Goal: Transaction & Acquisition: Purchase product/service

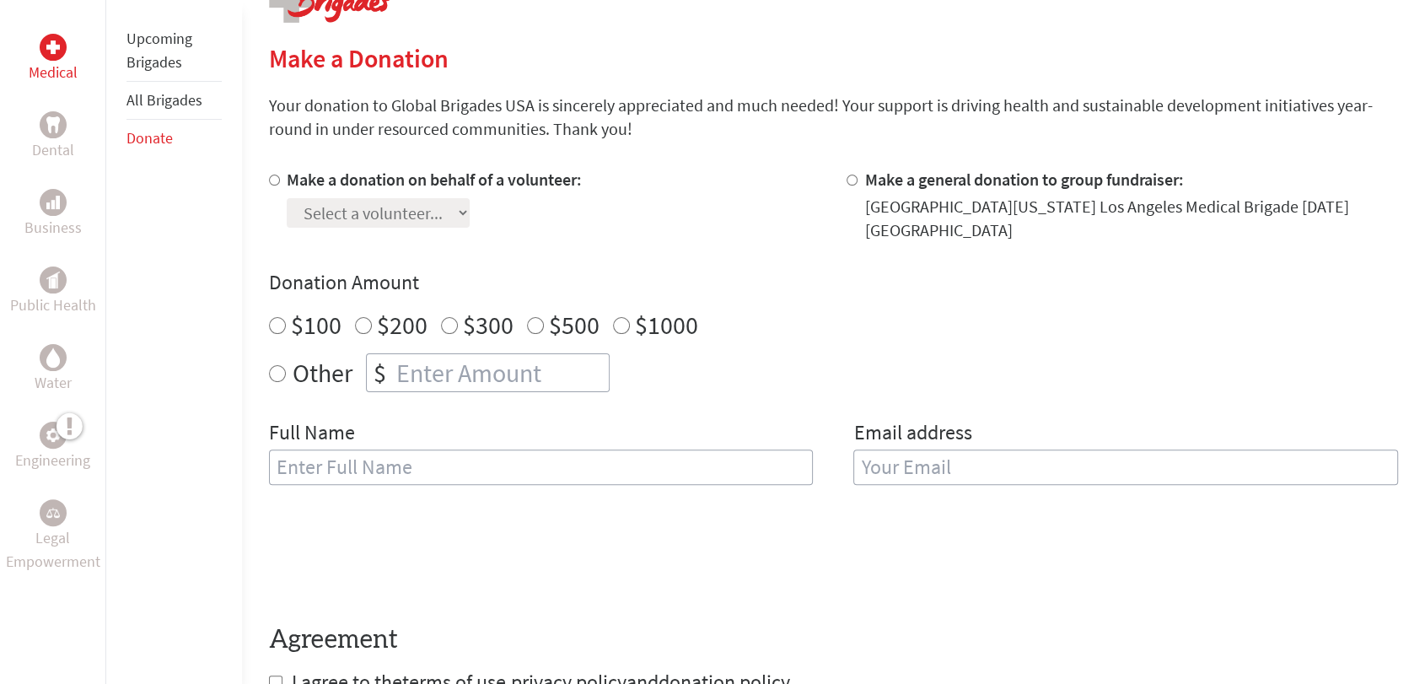
scroll to position [374, 0]
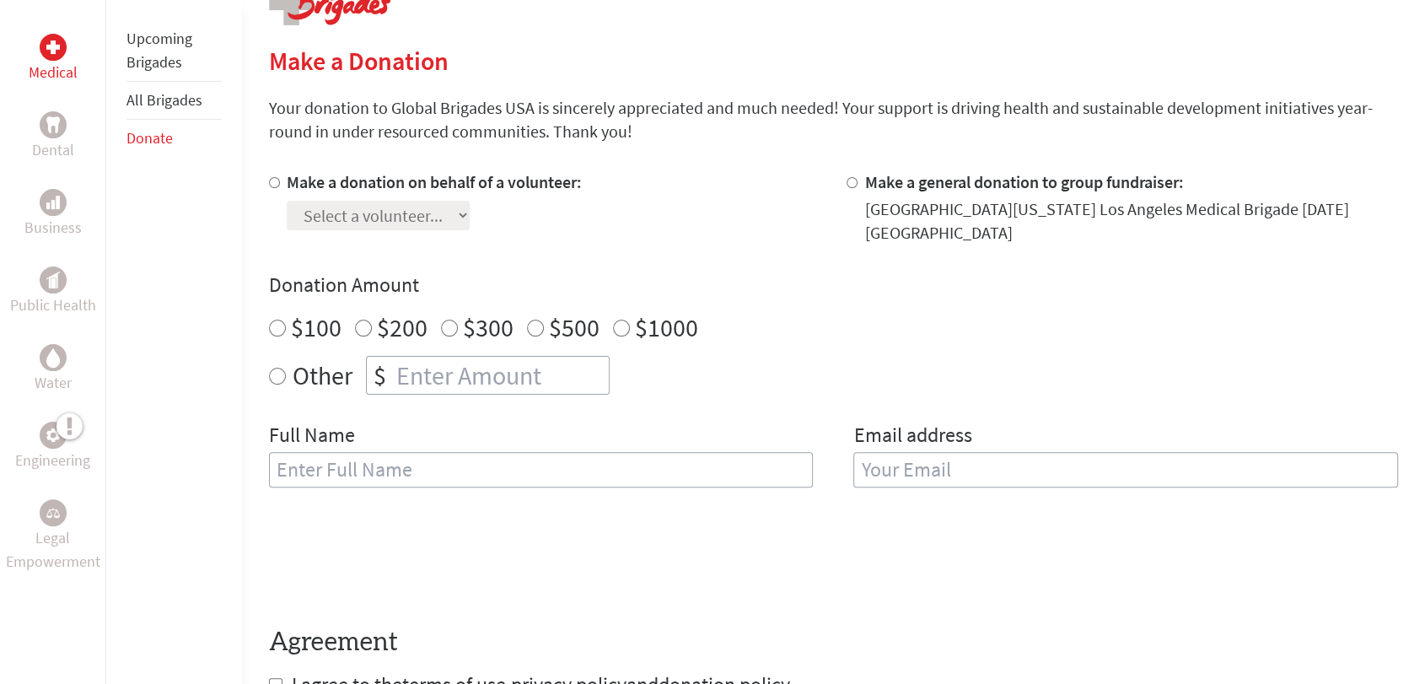
click at [317, 312] on label "$100" at bounding box center [316, 327] width 51 height 32
click at [286, 320] on input "$100" at bounding box center [277, 328] width 17 height 17
radio input "true"
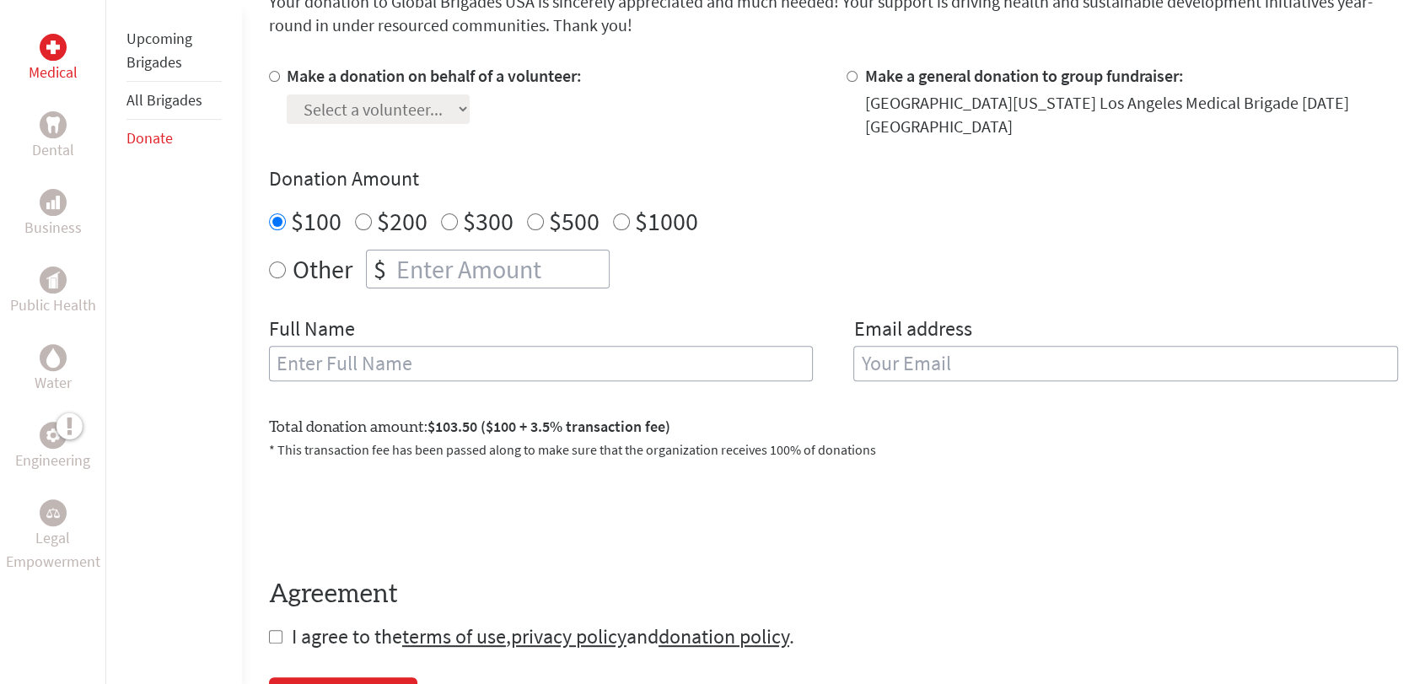
scroll to position [468, 0]
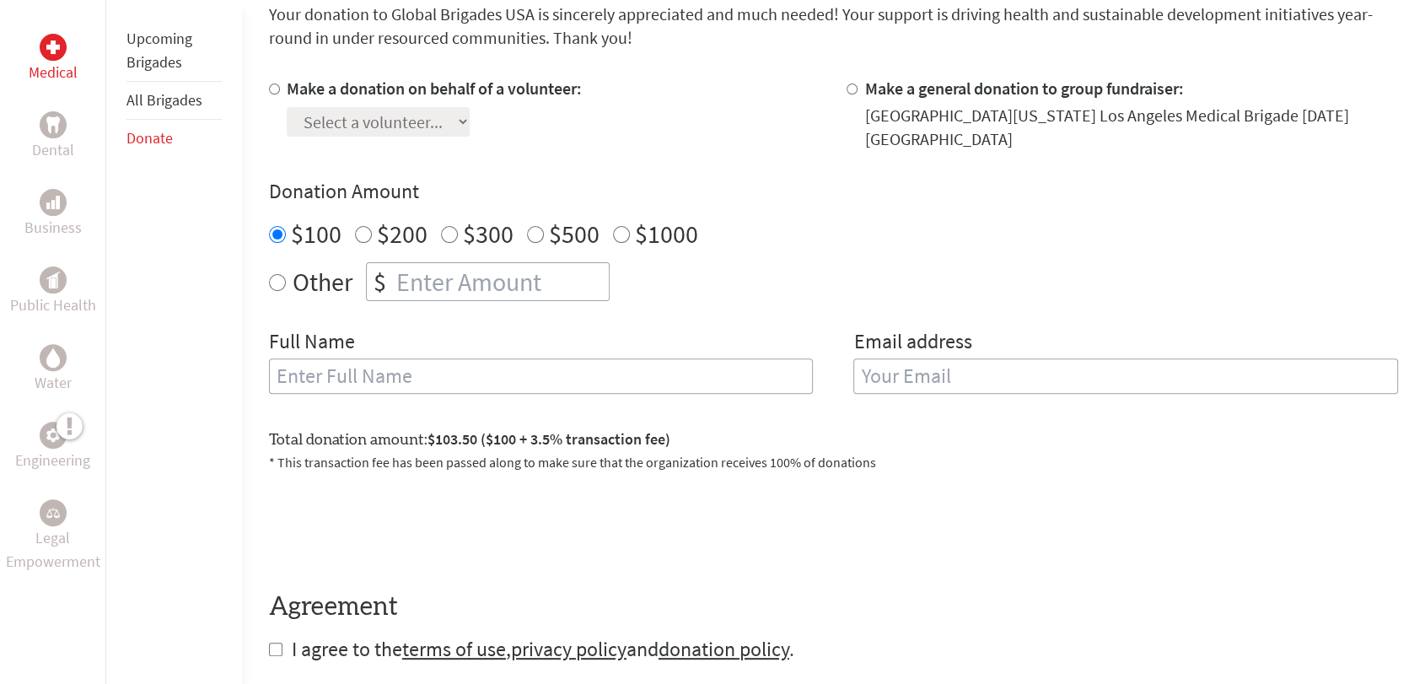
click at [405, 93] on label "Make a donation on behalf of a volunteer:" at bounding box center [434, 88] width 295 height 21
click at [280, 93] on input "Make a donation on behalf of a volunteer:" at bounding box center [274, 88] width 11 height 11
radio input "true"
click at [398, 128] on select "Select a volunteer... [PERSON_NAME] [PERSON_NAME] [PERSON_NAME] [PERSON_NAME] […" at bounding box center [378, 122] width 183 height 30
select select "02B75365-2682-11F0-B8AC-42010A400003"
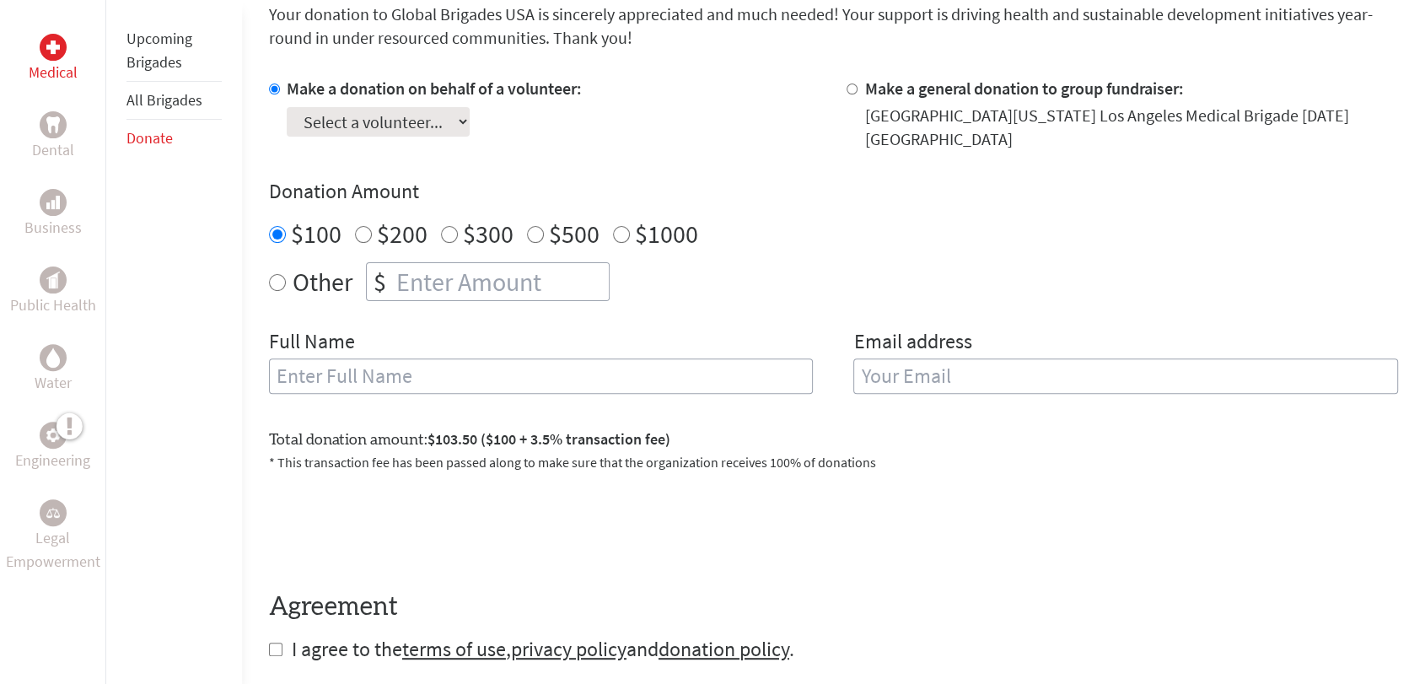
click at [287, 107] on select "Select a volunteer... [PERSON_NAME] [PERSON_NAME] [PERSON_NAME] [PERSON_NAME] […" at bounding box center [378, 122] width 183 height 30
click at [519, 161] on div "Make a donation on behalf of a volunteer: Select a volunteer... [PERSON_NAME] […" at bounding box center [833, 245] width 1129 height 337
click at [341, 365] on input "text" at bounding box center [541, 375] width 545 height 35
click at [426, 105] on div "Select a volunteer... [PERSON_NAME] [PERSON_NAME] [PERSON_NAME] [PERSON_NAME] […" at bounding box center [434, 118] width 295 height 36
click at [407, 118] on select "Select a volunteer... [PERSON_NAME] [PERSON_NAME] [PERSON_NAME] [PERSON_NAME] […" at bounding box center [378, 122] width 183 height 30
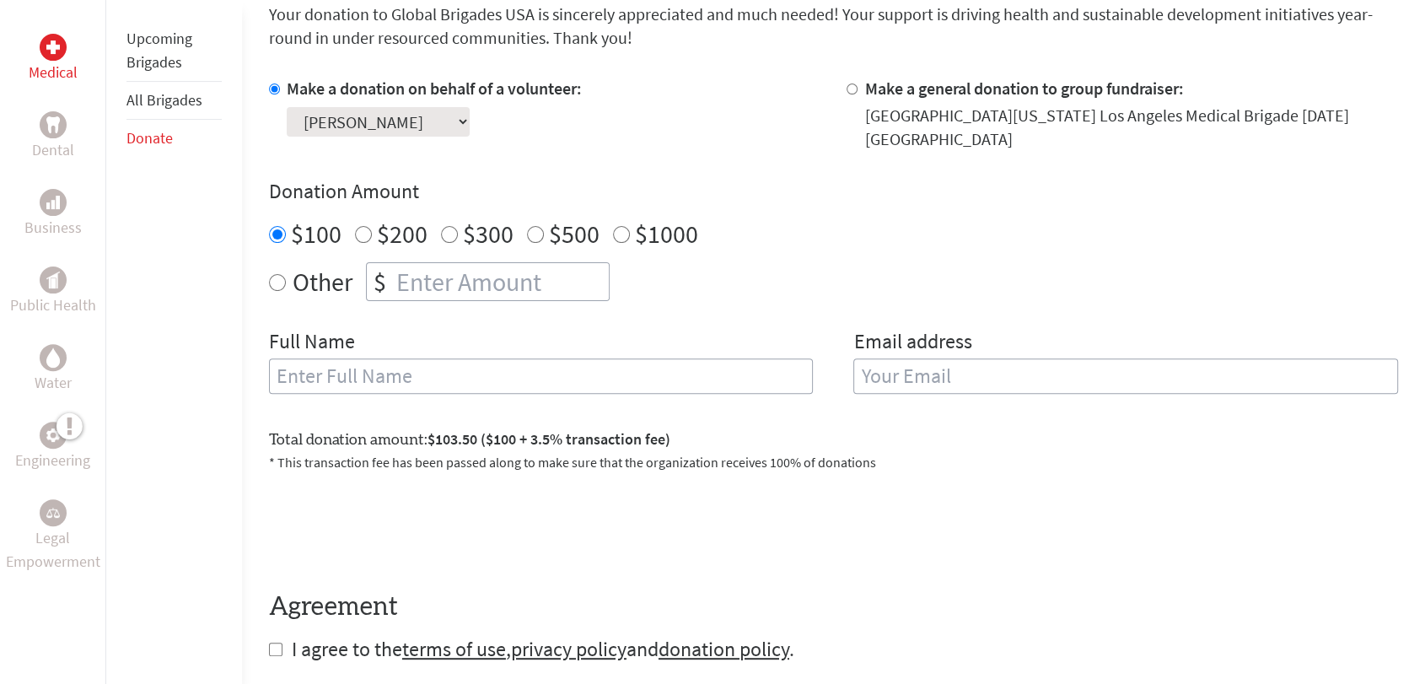
select select
click at [287, 107] on select "Select a volunteer... [PERSON_NAME] [PERSON_NAME] [PERSON_NAME] [PERSON_NAME] […" at bounding box center [378, 122] width 183 height 30
click at [851, 84] on input "Make a general donation to group fundraiser:" at bounding box center [852, 88] width 11 height 11
radio input "true"
click at [847, 262] on div "Other $" at bounding box center [833, 281] width 1129 height 39
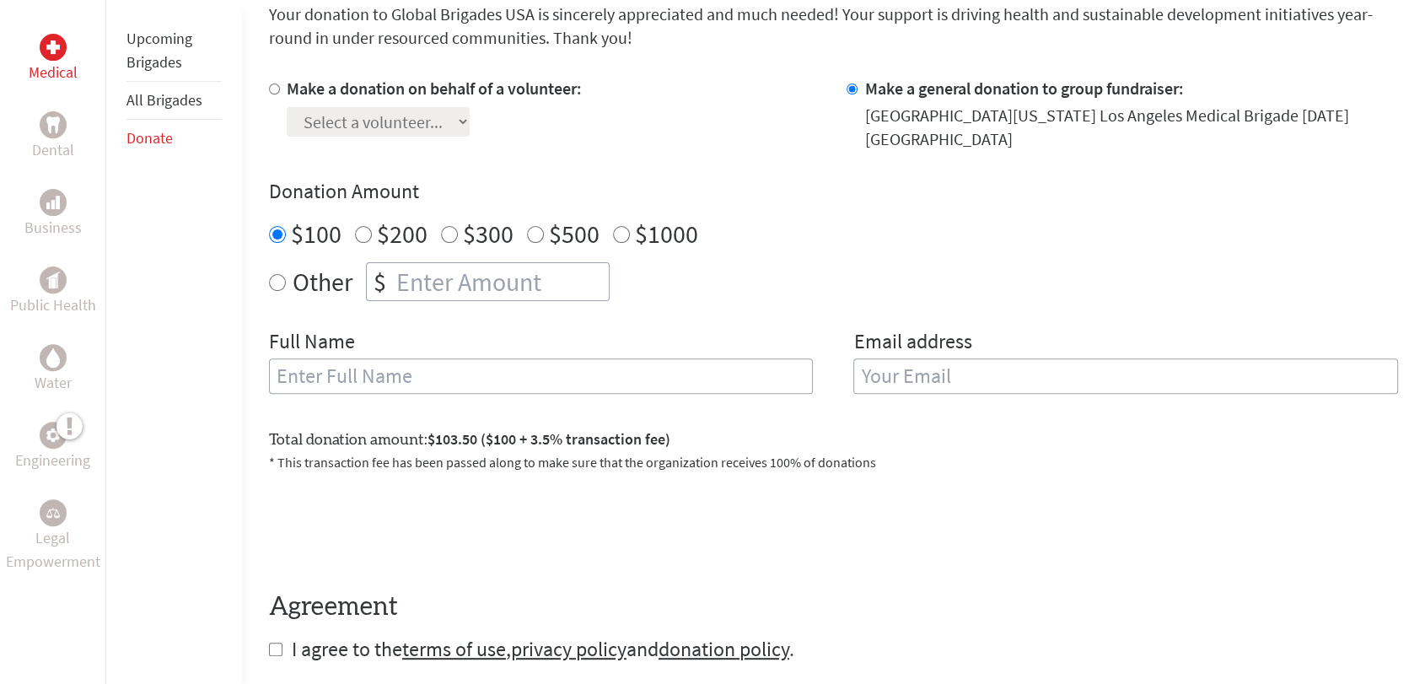
click at [499, 429] on span "$103.50 ($100 + 3.5% transaction fee)" at bounding box center [548, 438] width 243 height 19
click at [377, 218] on label "$200" at bounding box center [402, 234] width 51 height 32
click at [372, 226] on input "$200" at bounding box center [363, 234] width 17 height 17
radio input "true"
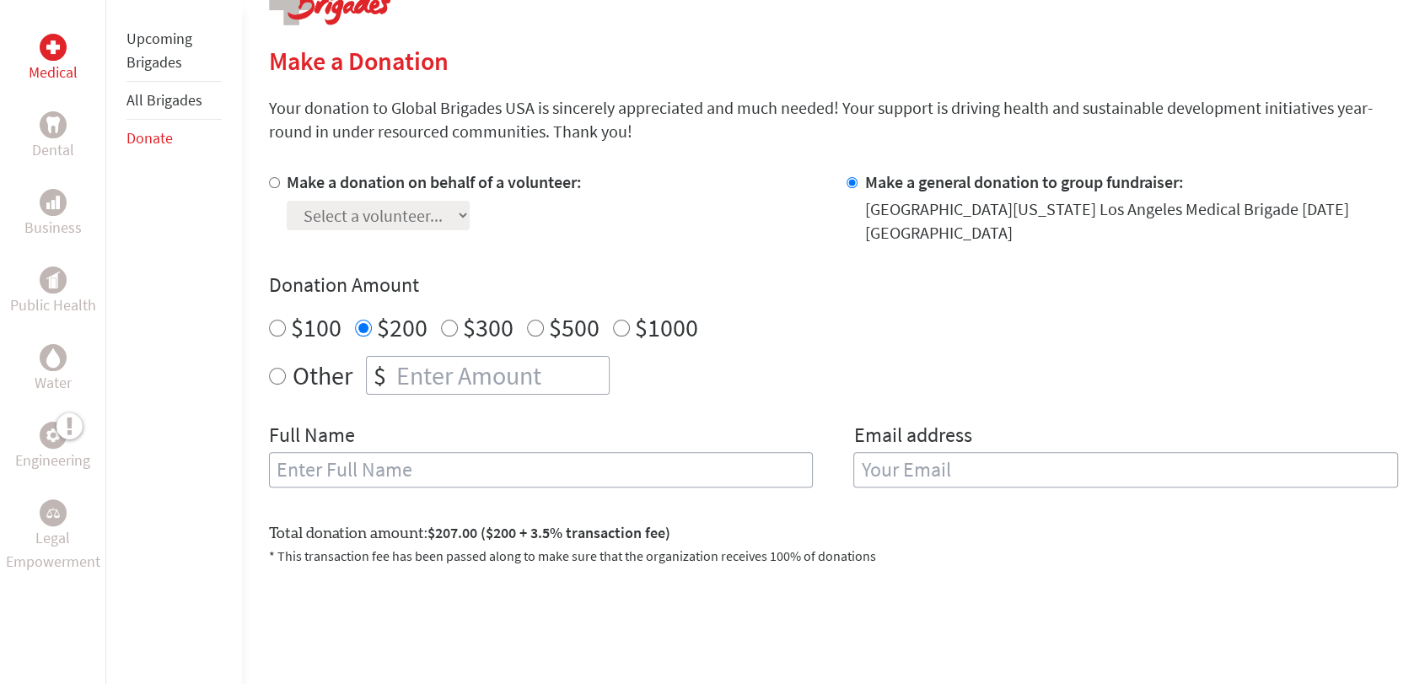
scroll to position [0, 0]
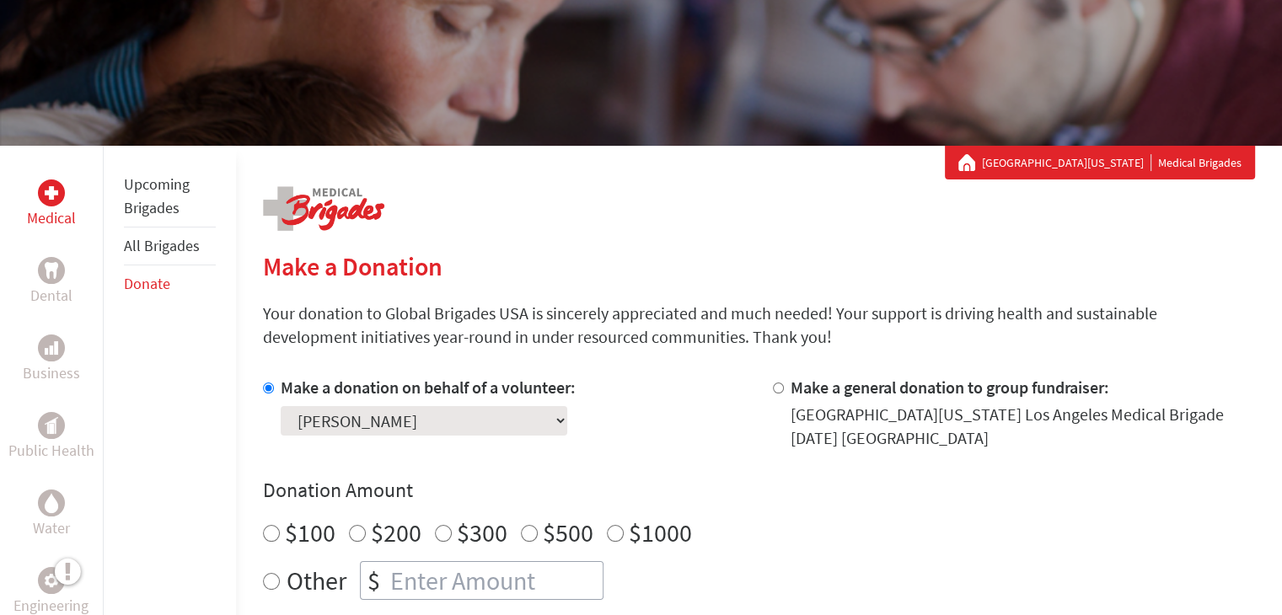
scroll to position [169, 0]
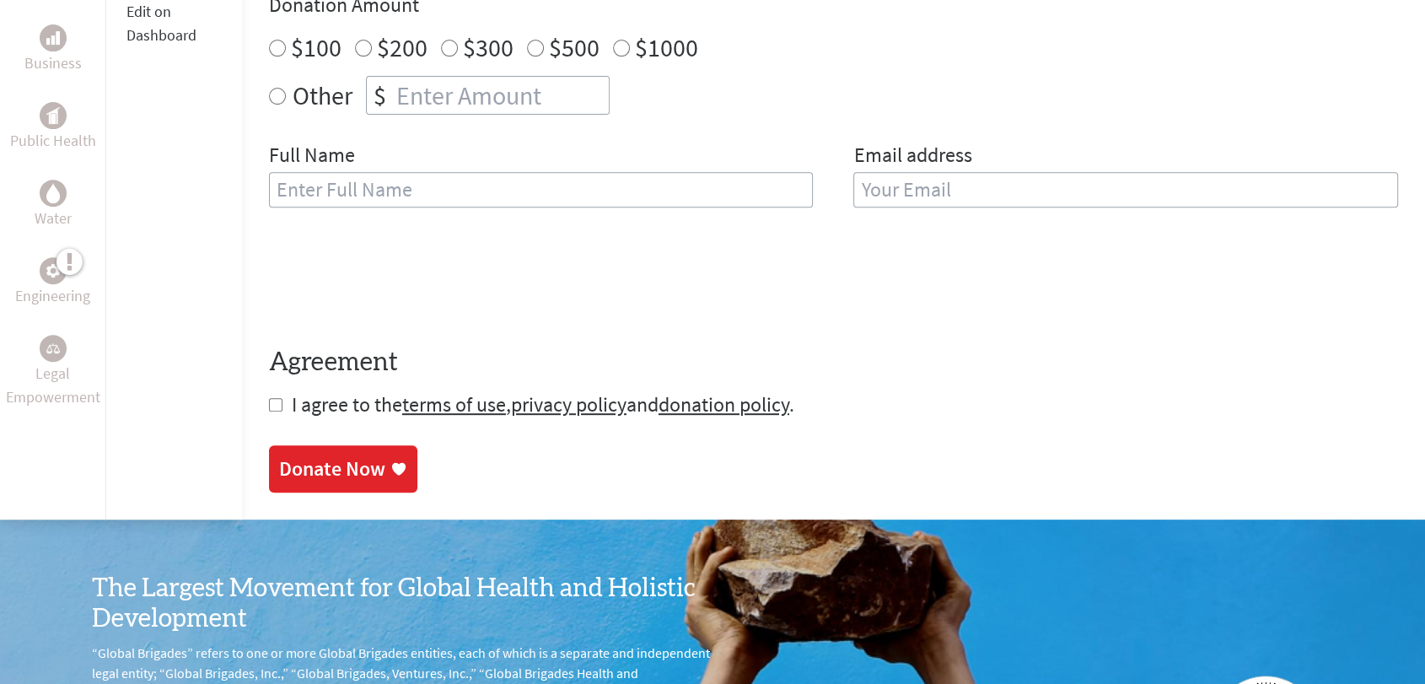
scroll to position [749, 0]
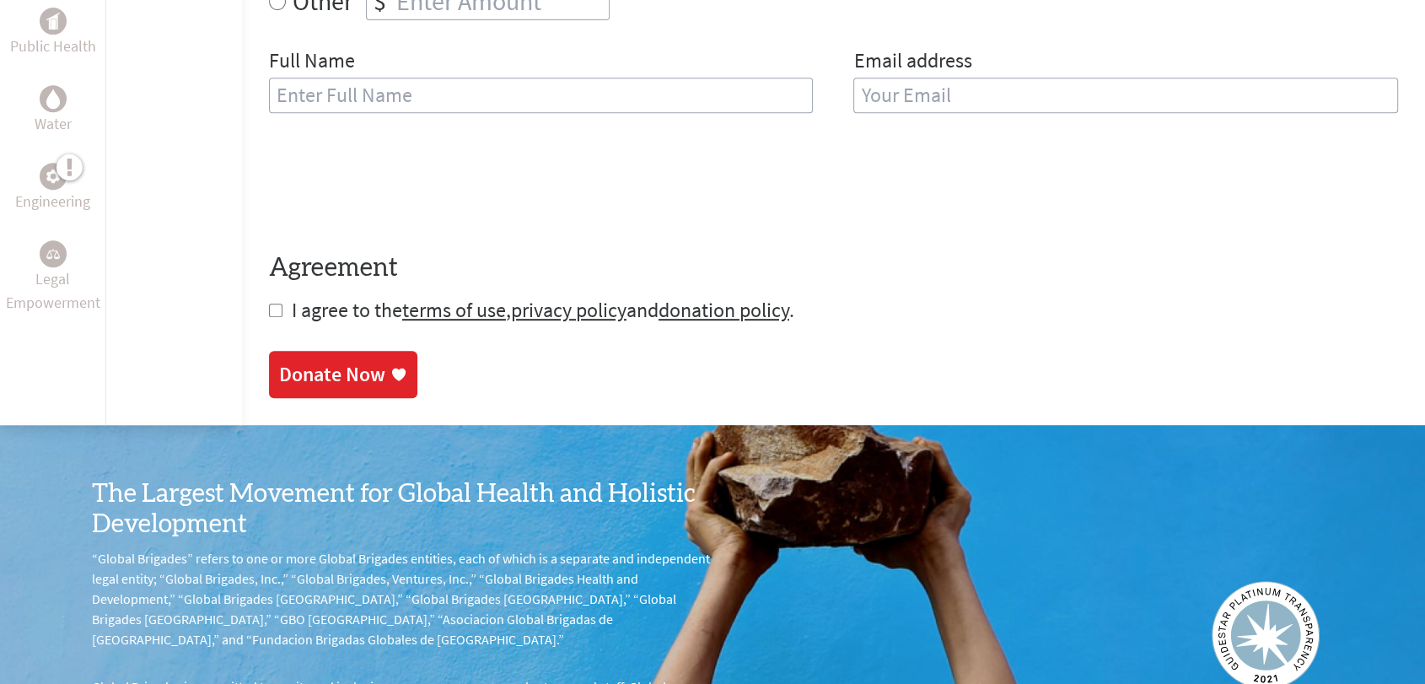
click at [299, 297] on span "I agree to the terms of use , privacy policy and donation policy ." at bounding box center [543, 310] width 503 height 26
click at [283, 298] on form "Make a donation on behalf of a volunteer: Select a volunteer... Aran Zakeri Bri…" at bounding box center [833, 60] width 1129 height 528
click at [274, 304] on input "checkbox" at bounding box center [275, 310] width 13 height 13
checkbox input "true"
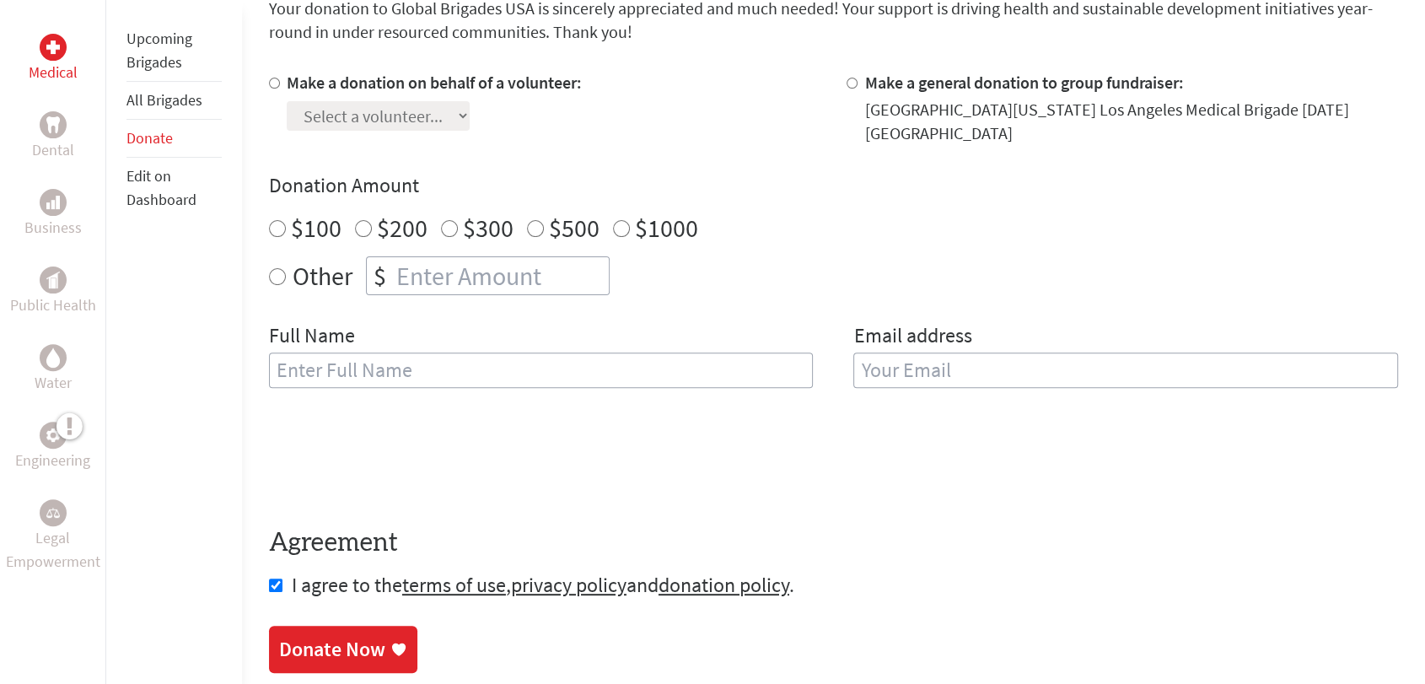
scroll to position [468, 0]
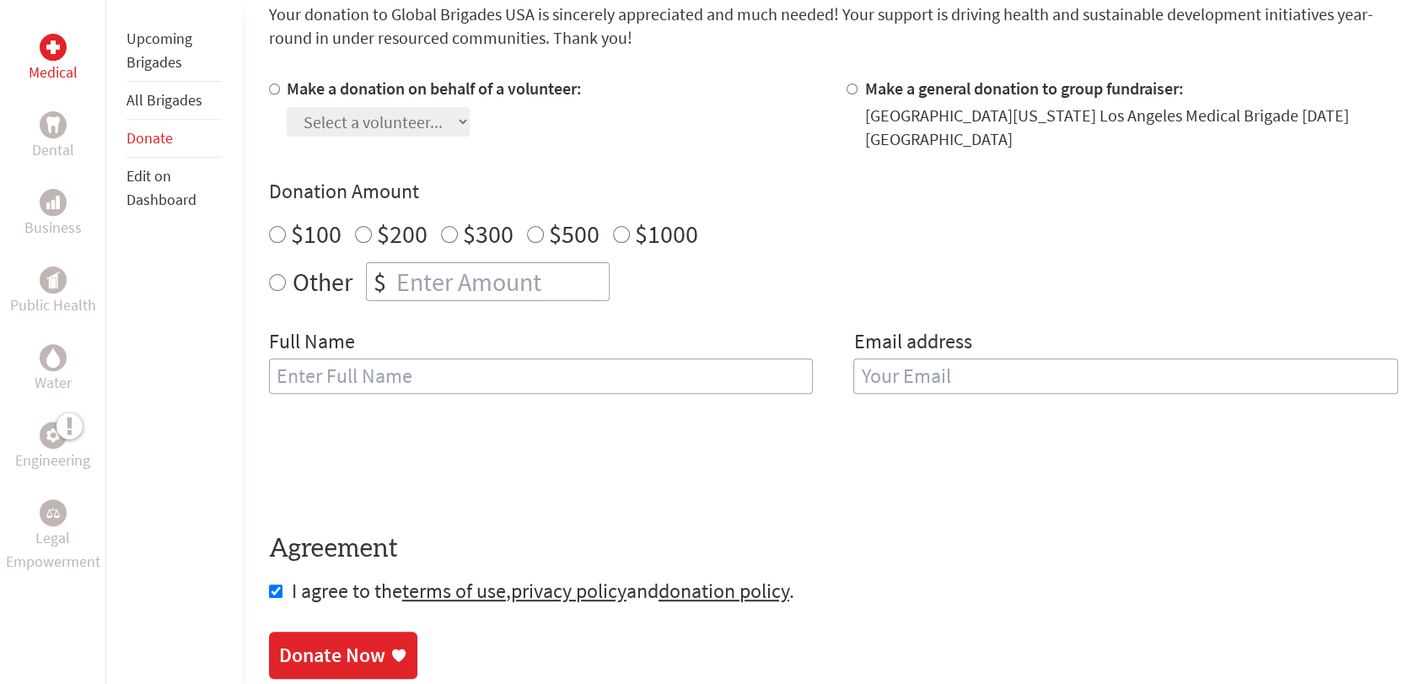
click at [307, 218] on label "$100" at bounding box center [316, 234] width 51 height 32
click at [286, 226] on input "$100" at bounding box center [277, 234] width 17 height 17
radio input "true"
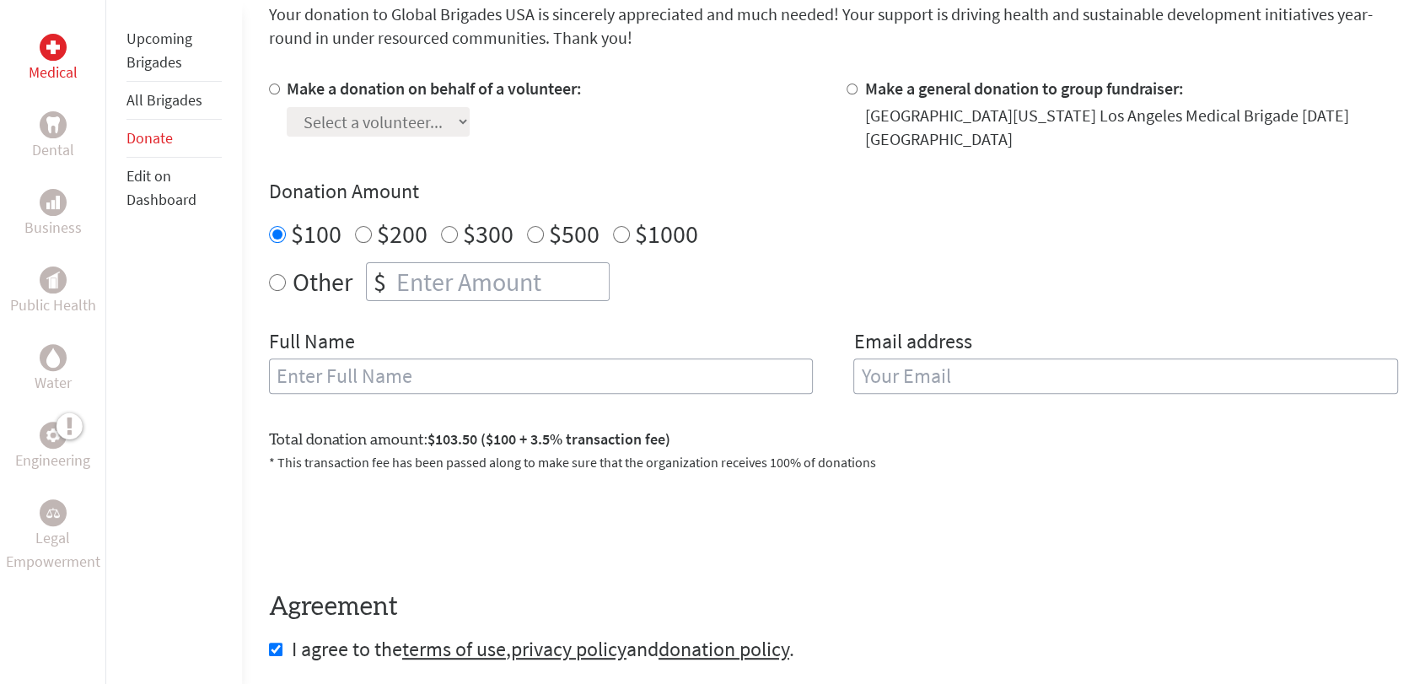
click at [852, 89] on input "Make a general donation to group fundraiser:" at bounding box center [852, 88] width 11 height 11
radio input "true"
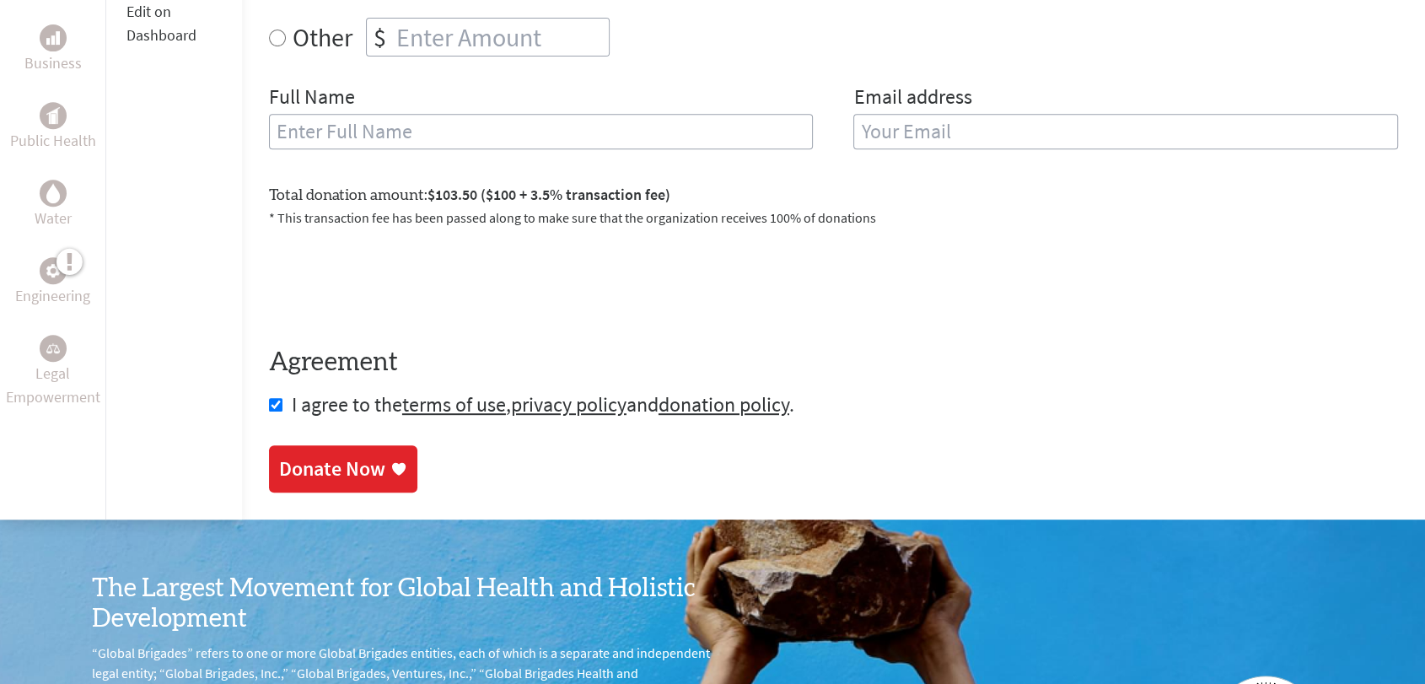
scroll to position [749, 0]
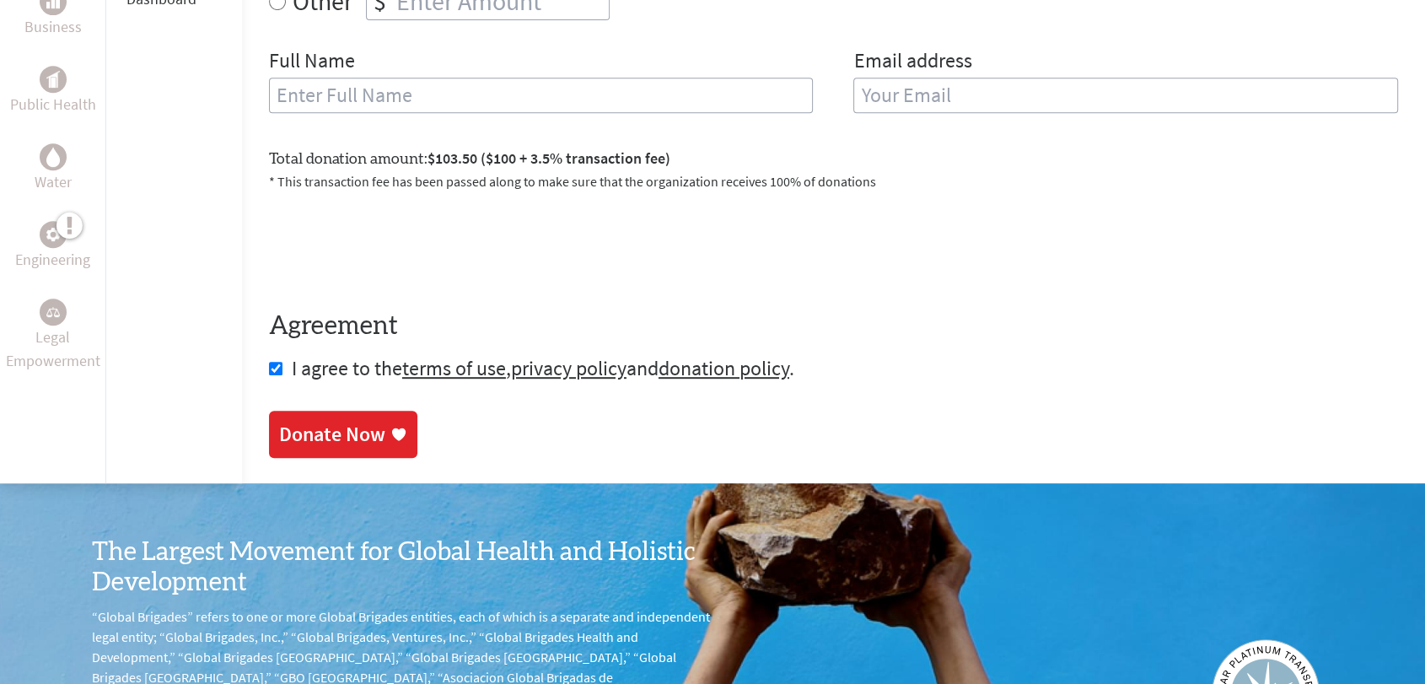
click at [355, 421] on div "Donate Now" at bounding box center [332, 434] width 106 height 27
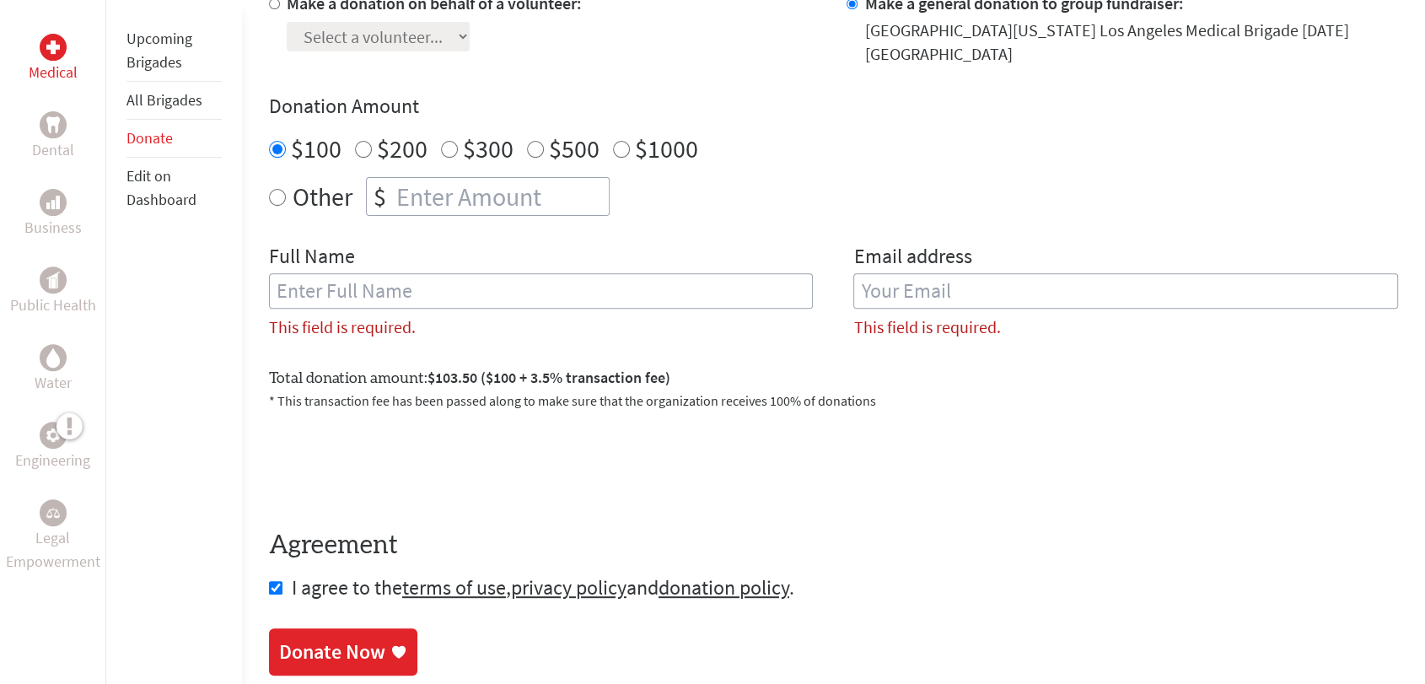
scroll to position [546, 0]
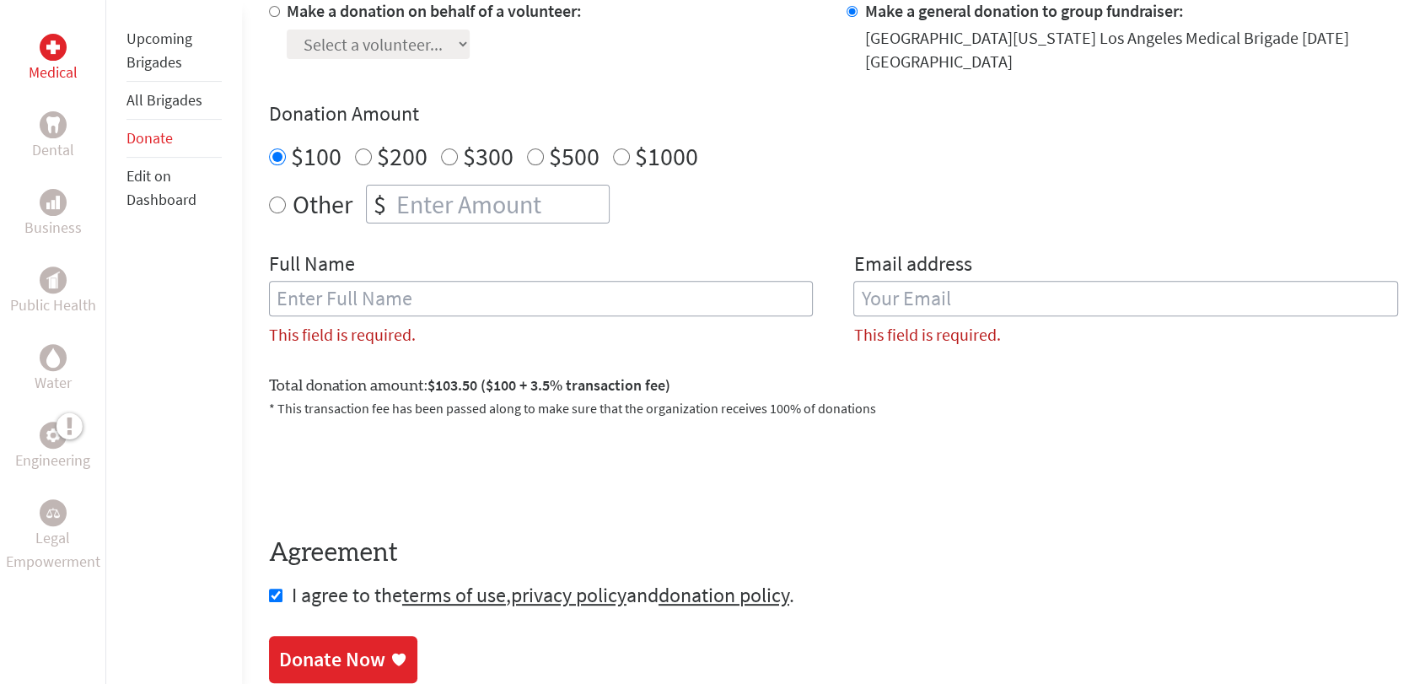
click at [912, 290] on input "email" at bounding box center [1125, 298] width 545 height 35
click at [667, 342] on div "Full Name This field is required." at bounding box center [541, 305] width 545 height 110
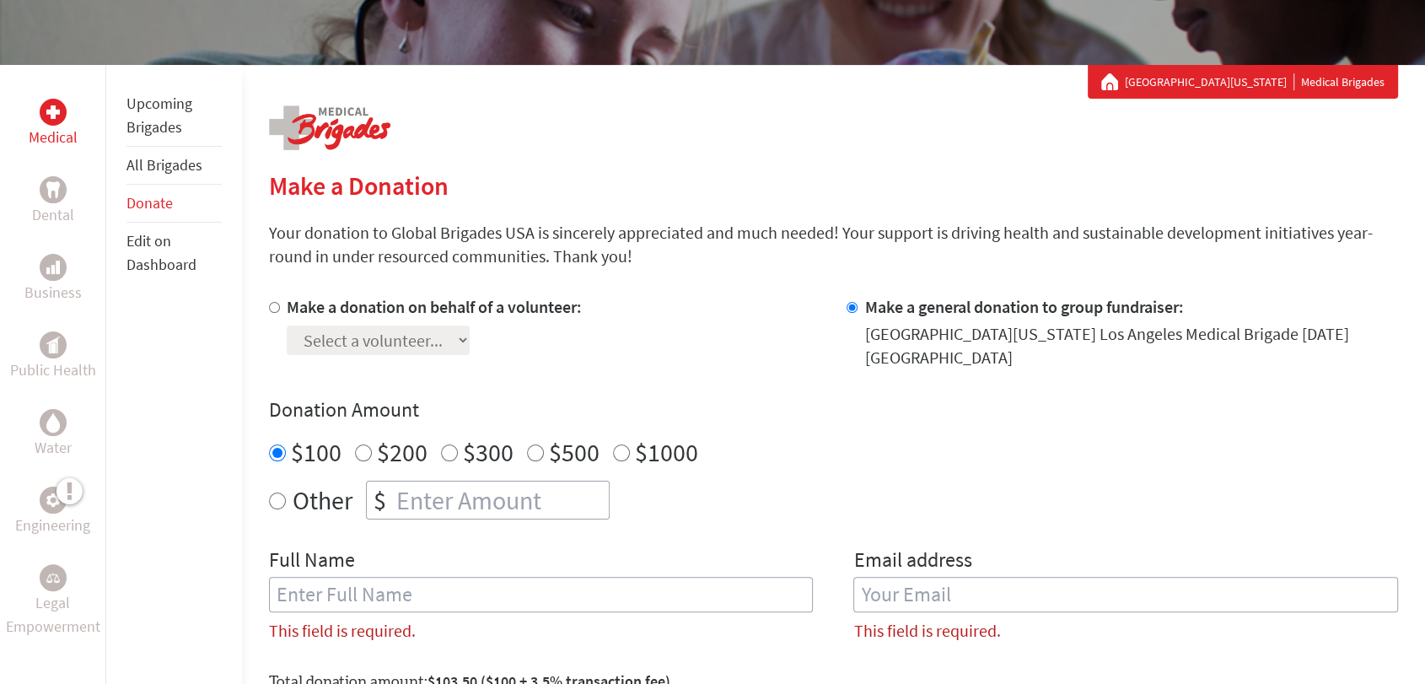
scroll to position [170, 0]
